Goal: Task Accomplishment & Management: Use online tool/utility

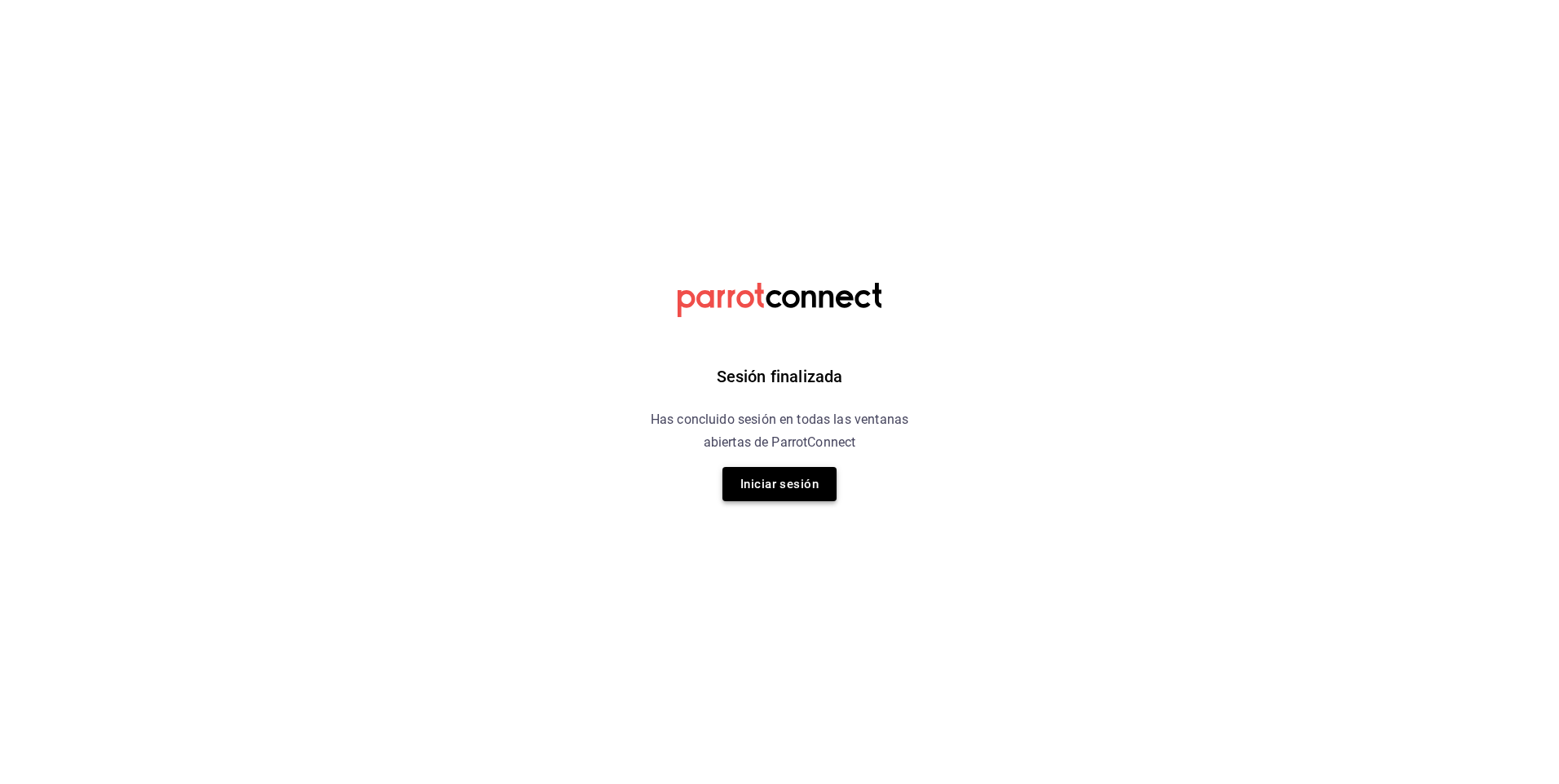
click at [790, 489] on button "Iniciar sesión" at bounding box center [780, 484] width 114 height 34
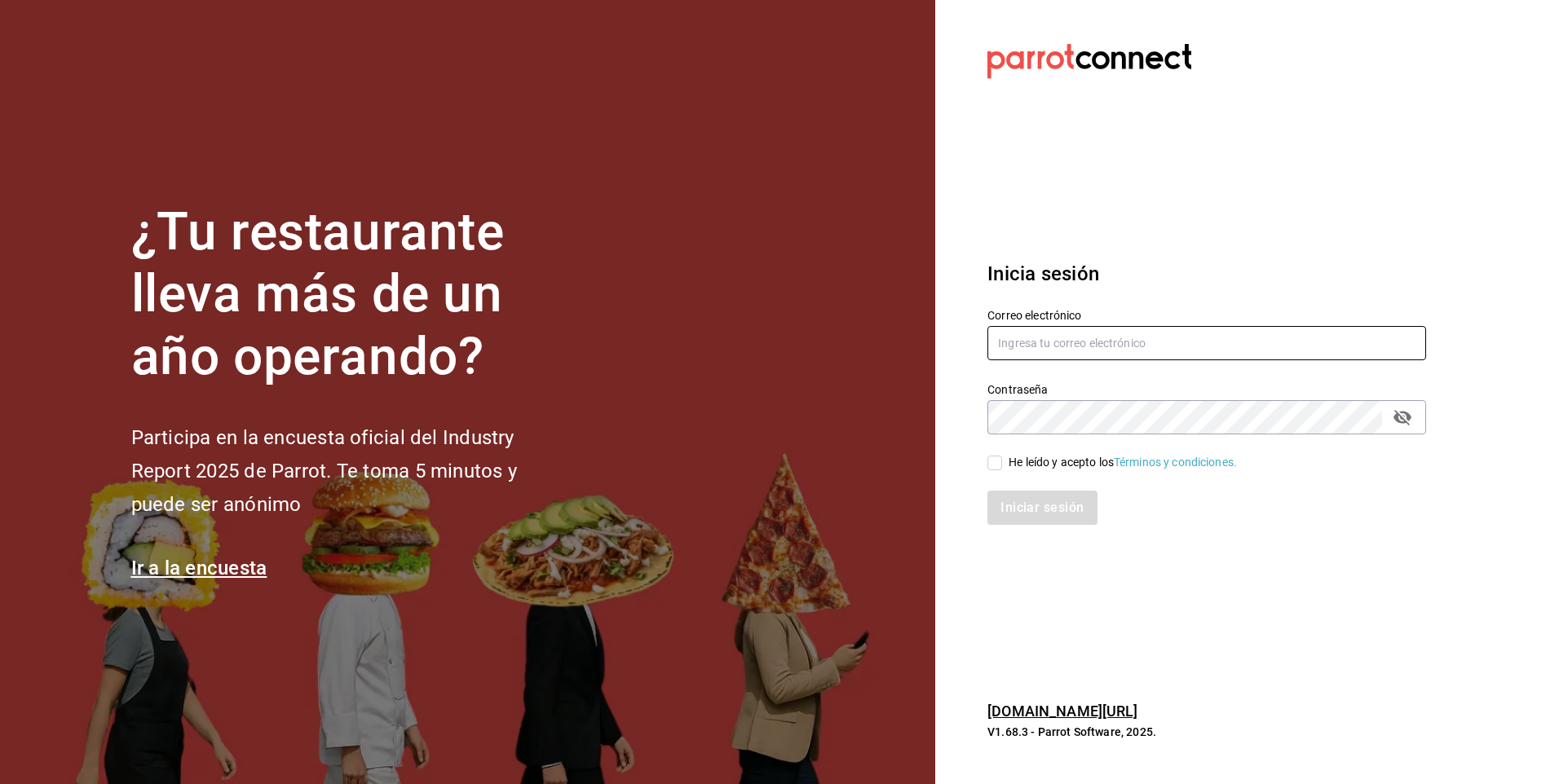
click at [1050, 346] on input "text" at bounding box center [1206, 342] width 438 height 34
type input "aquintero@altezza.com.mx"
click at [1002, 454] on span "He leído y acepto los Términos y condiciones." at bounding box center [1119, 462] width 235 height 17
click at [1002, 456] on input "He leído y acepto los Términos y condiciones." at bounding box center [995, 463] width 15 height 15
checkbox input "true"
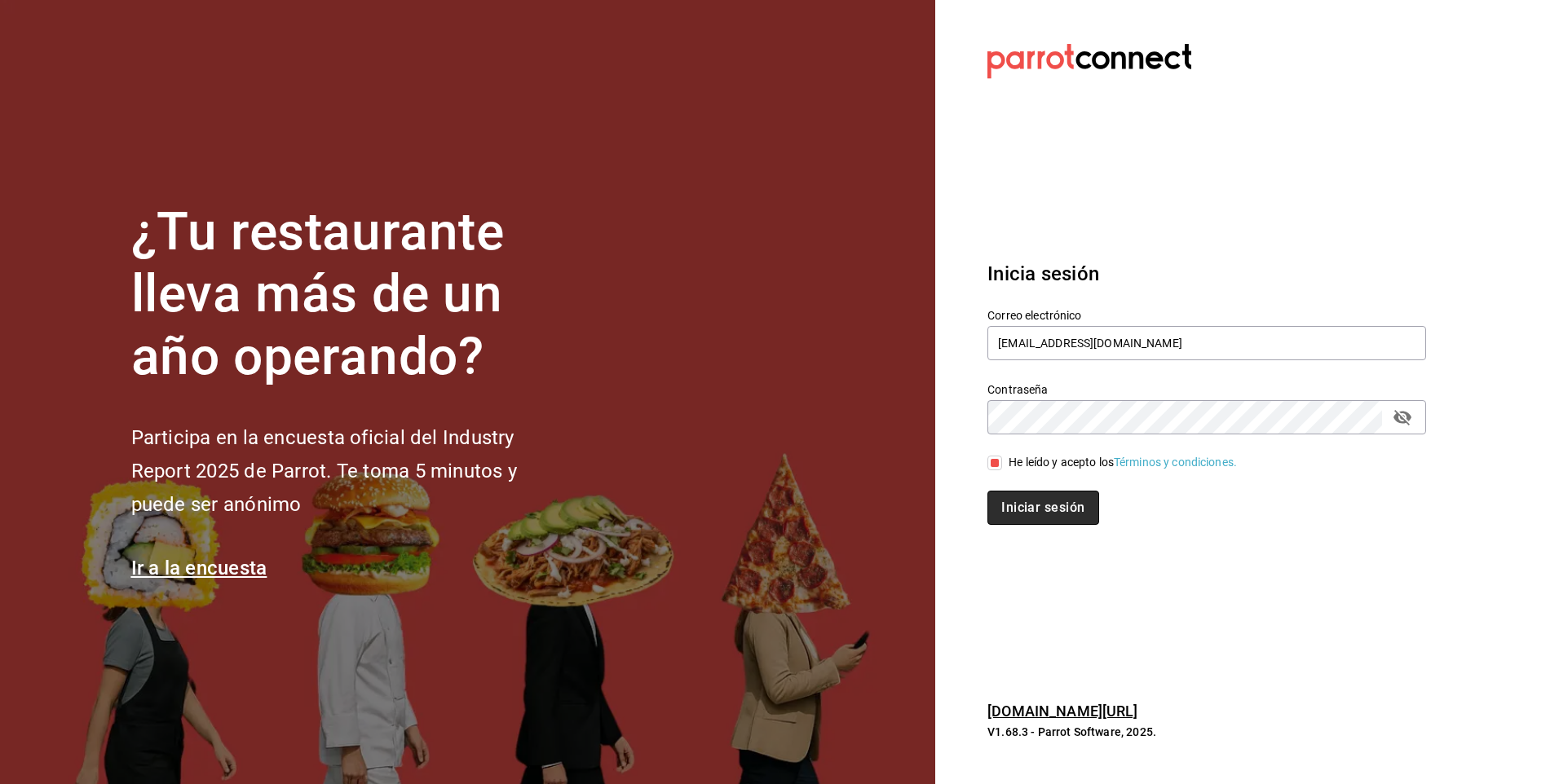
click at [1014, 506] on button "Iniciar sesión" at bounding box center [1043, 507] width 111 height 34
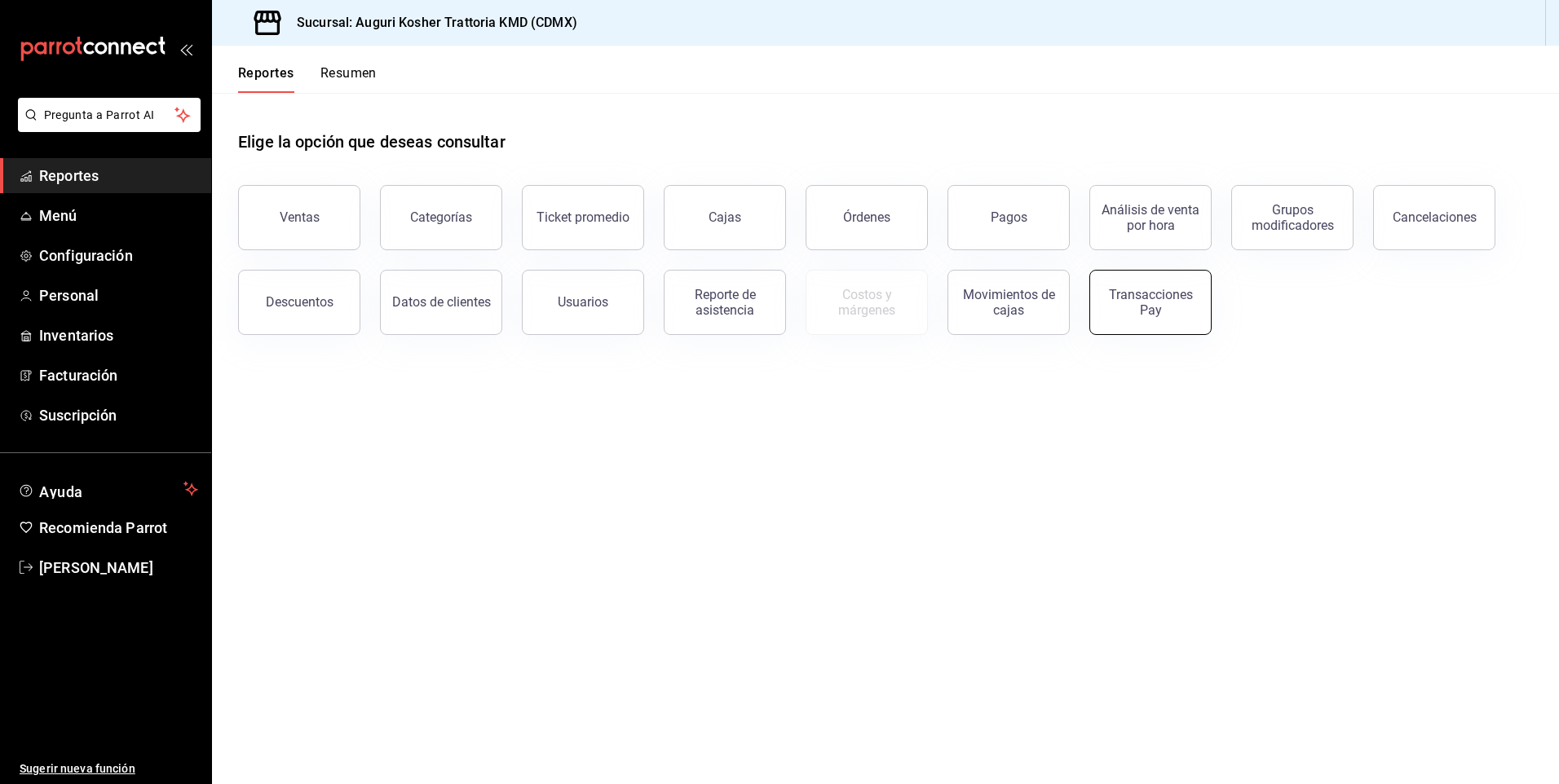
click at [1141, 303] on div "Transacciones Pay" at bounding box center [1150, 303] width 101 height 31
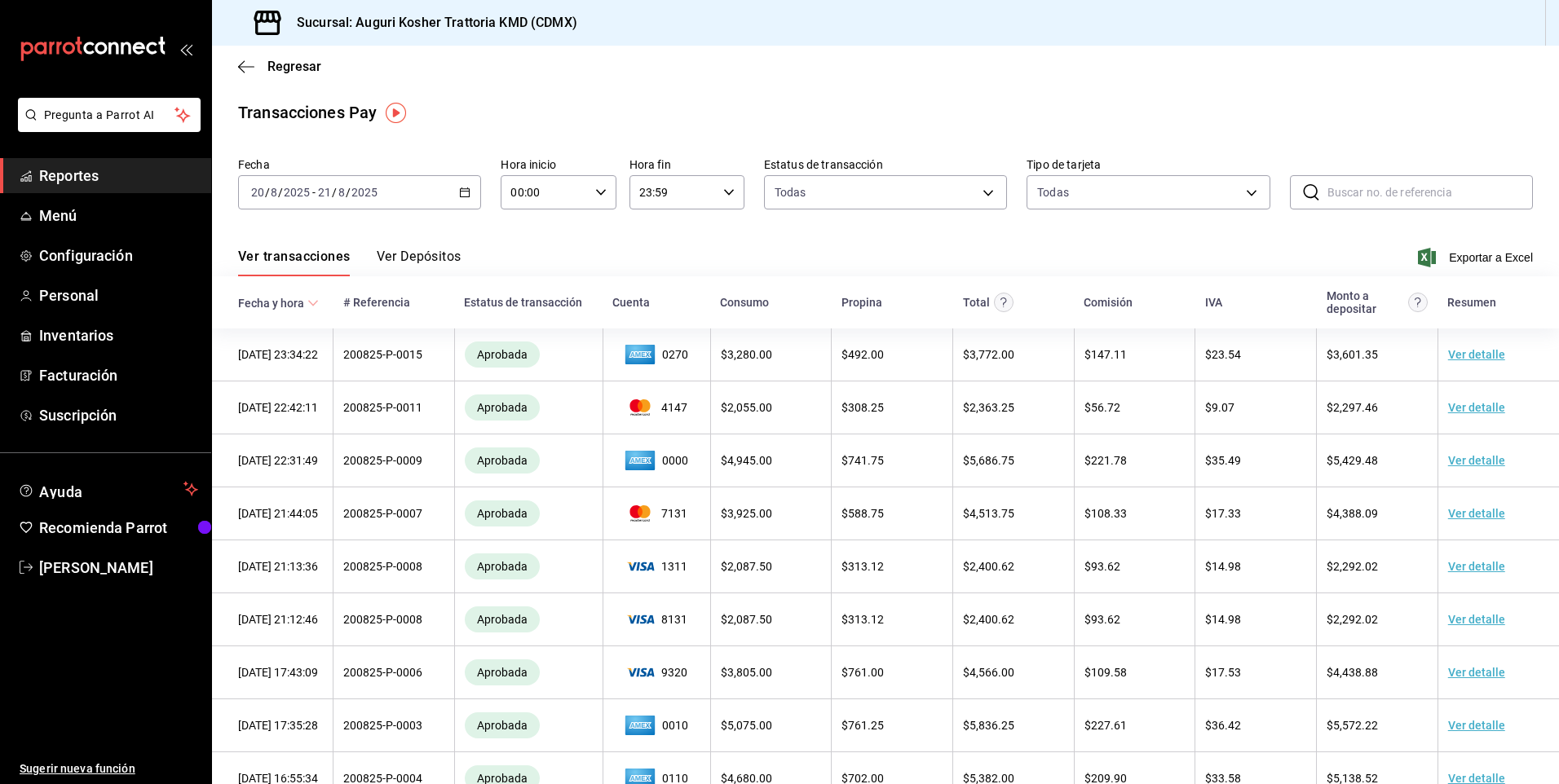
click at [434, 257] on button "Ver Depósitos" at bounding box center [419, 262] width 85 height 28
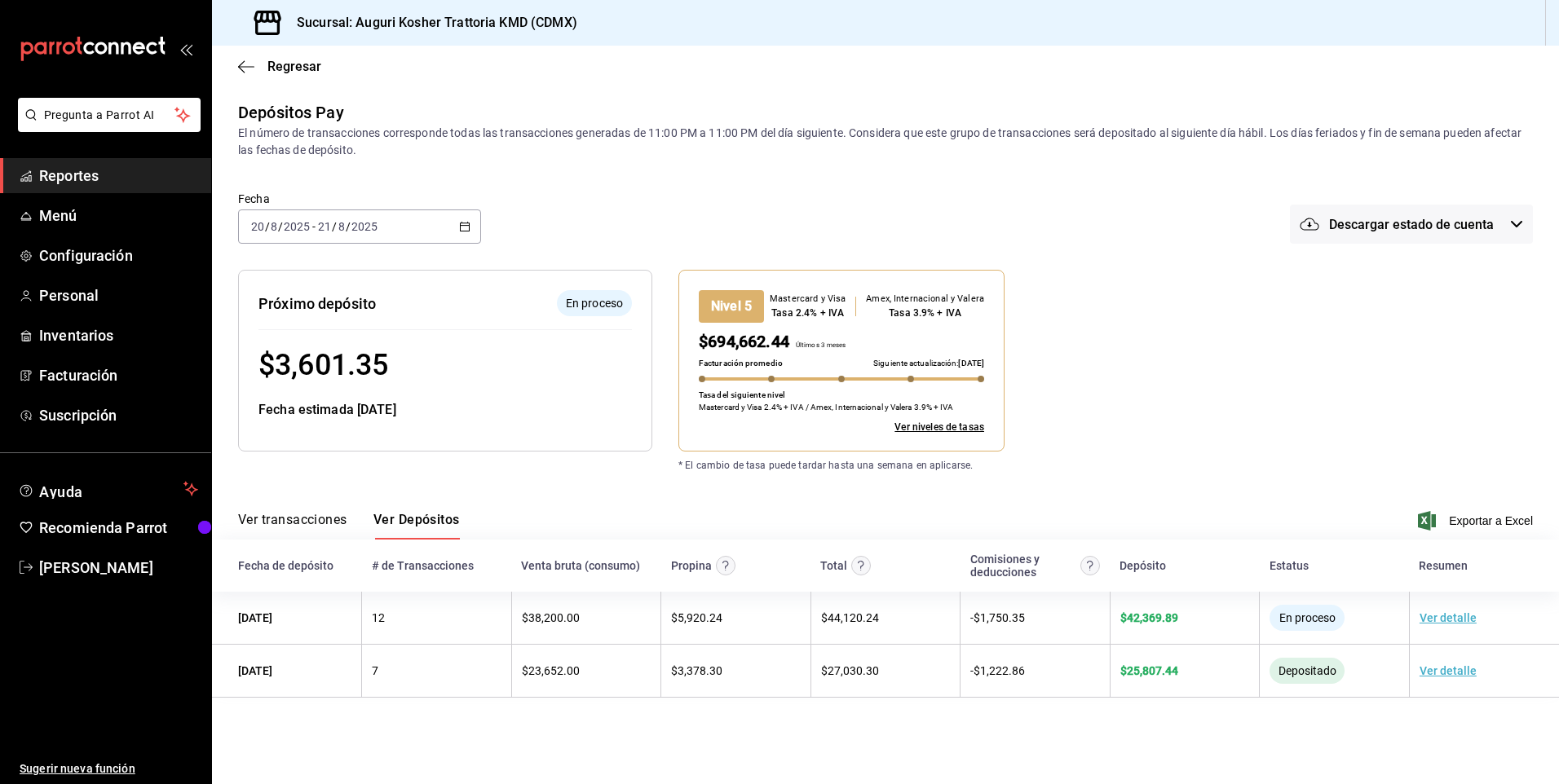
click at [705, 743] on main "Regresar Depósitos Pay El número de transacciones corresponde todas las transac…" at bounding box center [885, 414] width 1347 height 738
click at [242, 64] on icon "button" at bounding box center [246, 67] width 17 height 15
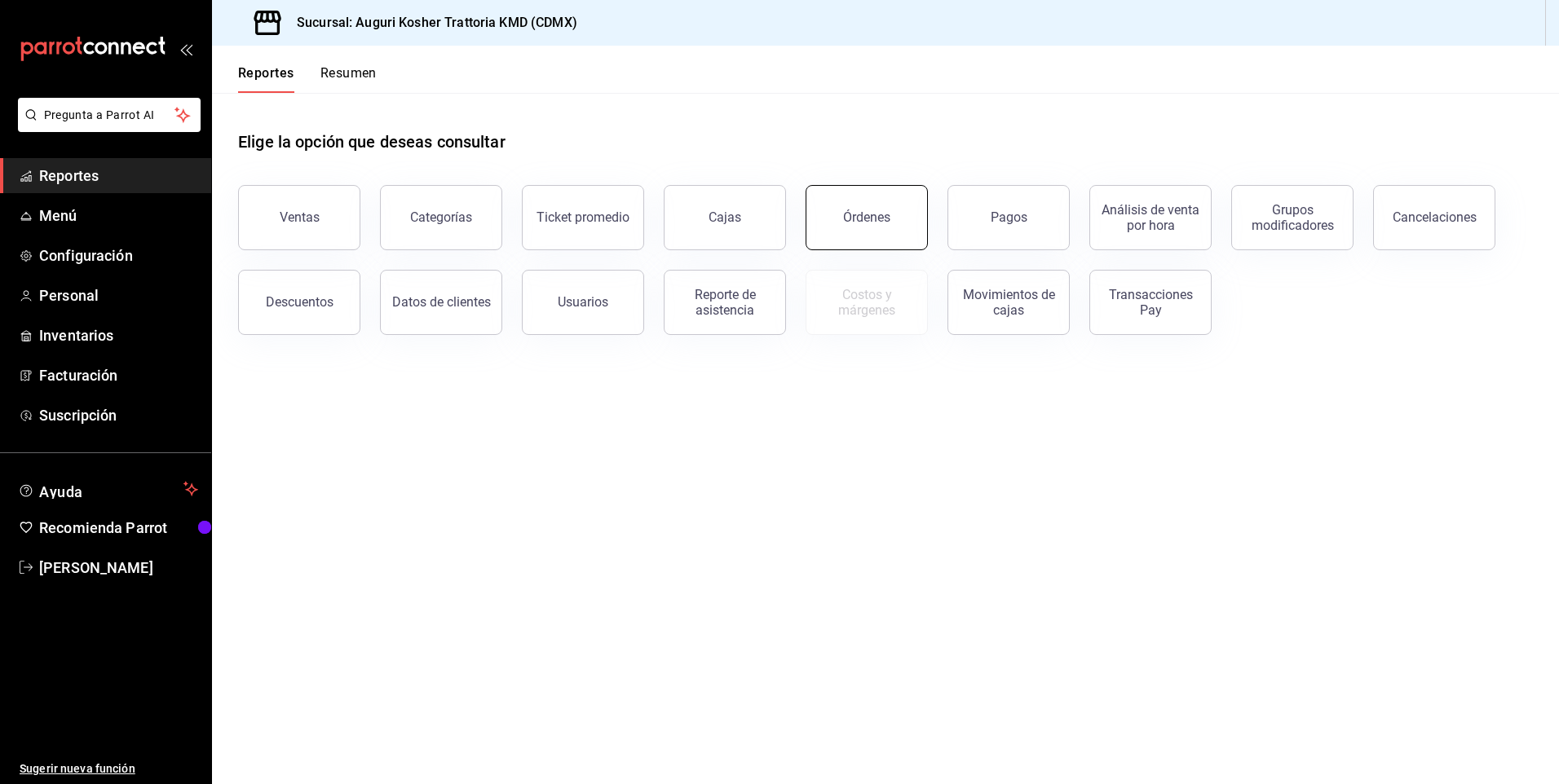
click at [869, 218] on div "Órdenes" at bounding box center [866, 217] width 47 height 16
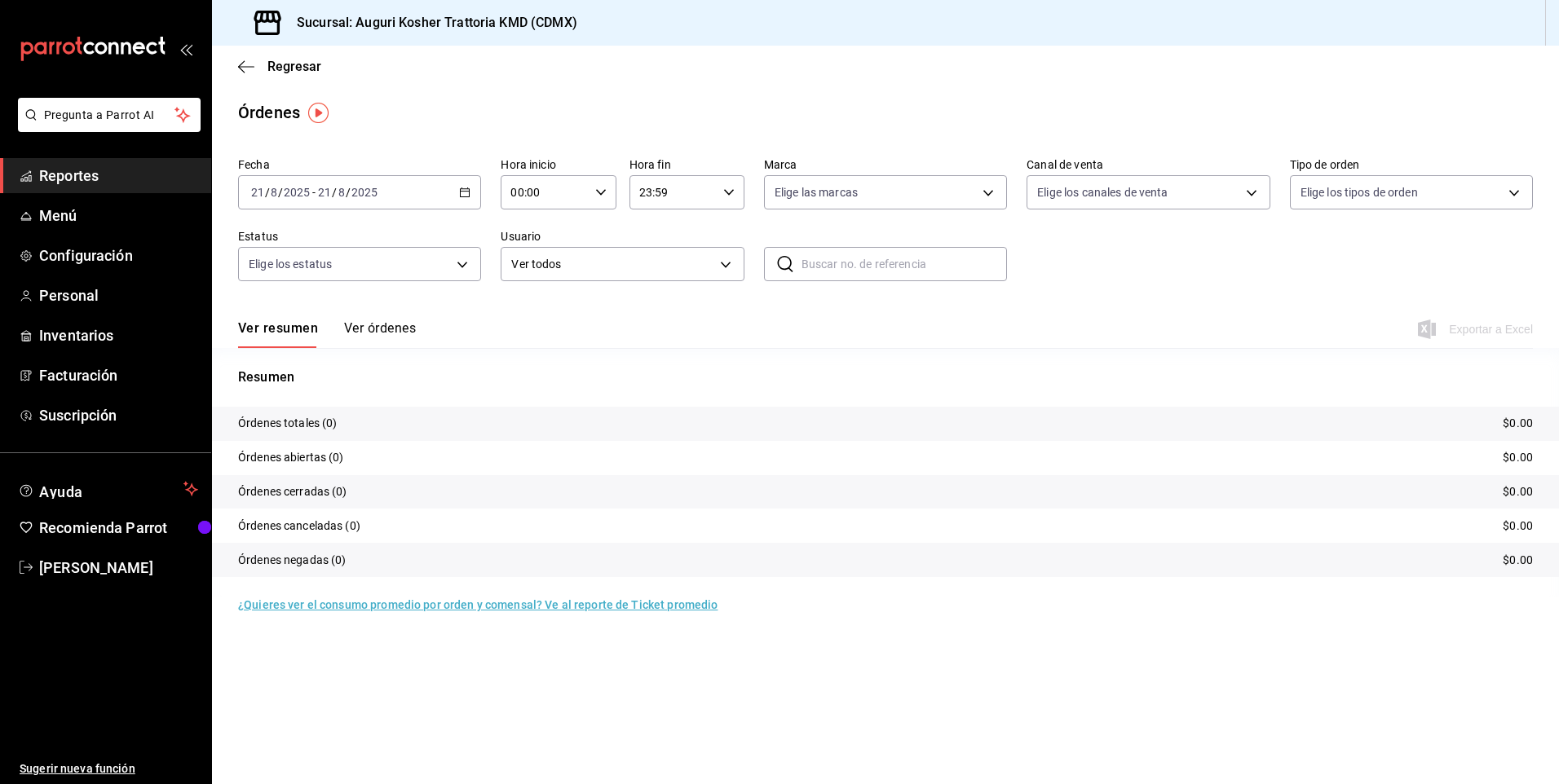
click at [400, 193] on div "[DATE] [DATE] - [DATE] [DATE]" at bounding box center [359, 191] width 243 height 34
click at [346, 277] on span "Ayer" at bounding box center [315, 278] width 126 height 17
click at [1497, 330] on span "Exportar a Excel" at bounding box center [1476, 329] width 111 height 20
